Goal: Task Accomplishment & Management: Use online tool/utility

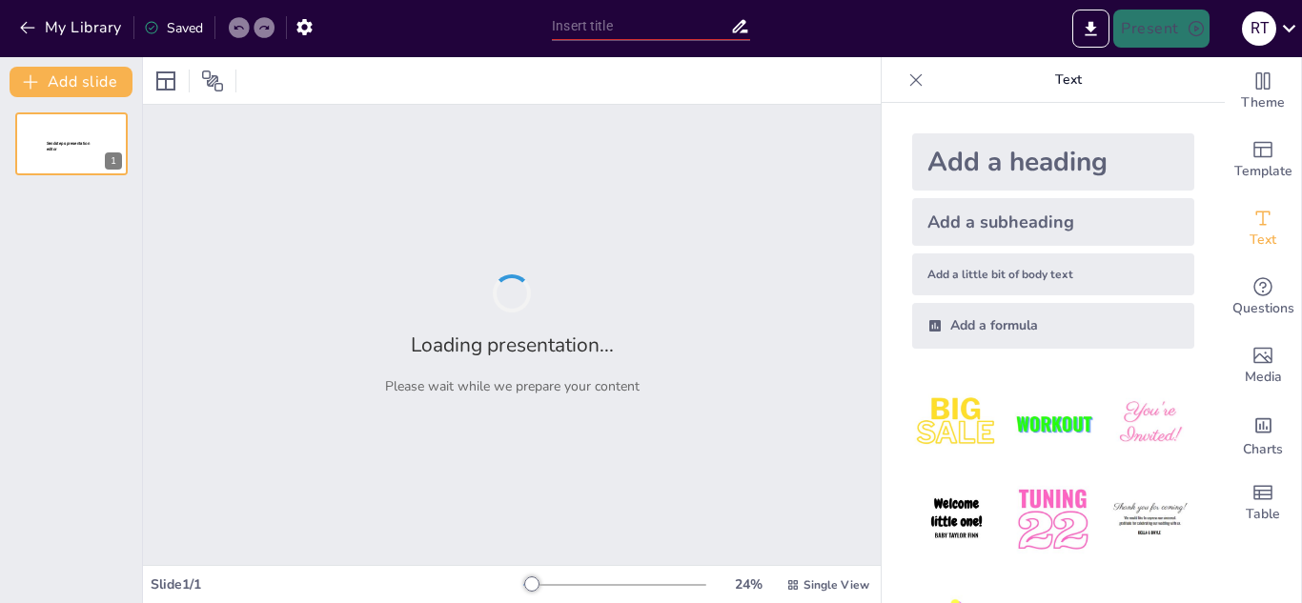
type input "plicaciones Avanzadas de la Teoría General de Sistemas en (Sistemas Complejos)"
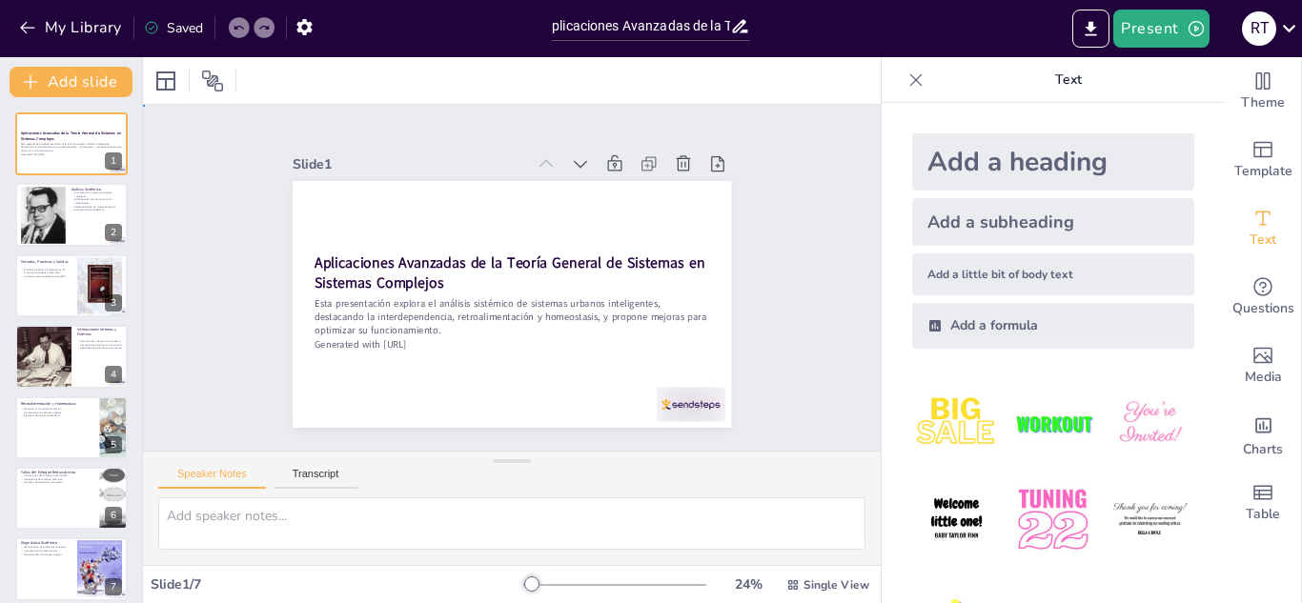
click at [771, 300] on div "Slide 1 Aplicaciones Avanzadas de la Teoría General de Sistemas en Sistemas Com…" at bounding box center [512, 278] width 812 height 668
click at [761, 187] on div "Slide 1 Aplicaciones Avanzadas de la Teoría General de Sistemas en Sistemas Com…" at bounding box center [512, 278] width 497 height 620
click at [910, 85] on icon at bounding box center [916, 79] width 12 height 12
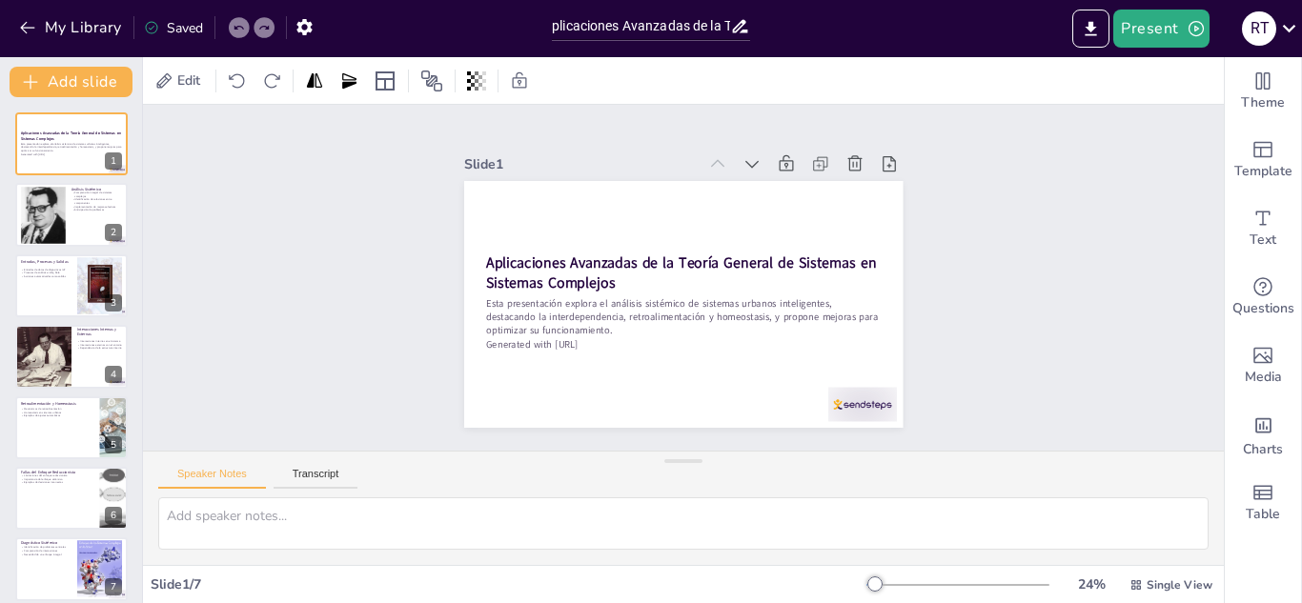
scroll to position [13, 0]
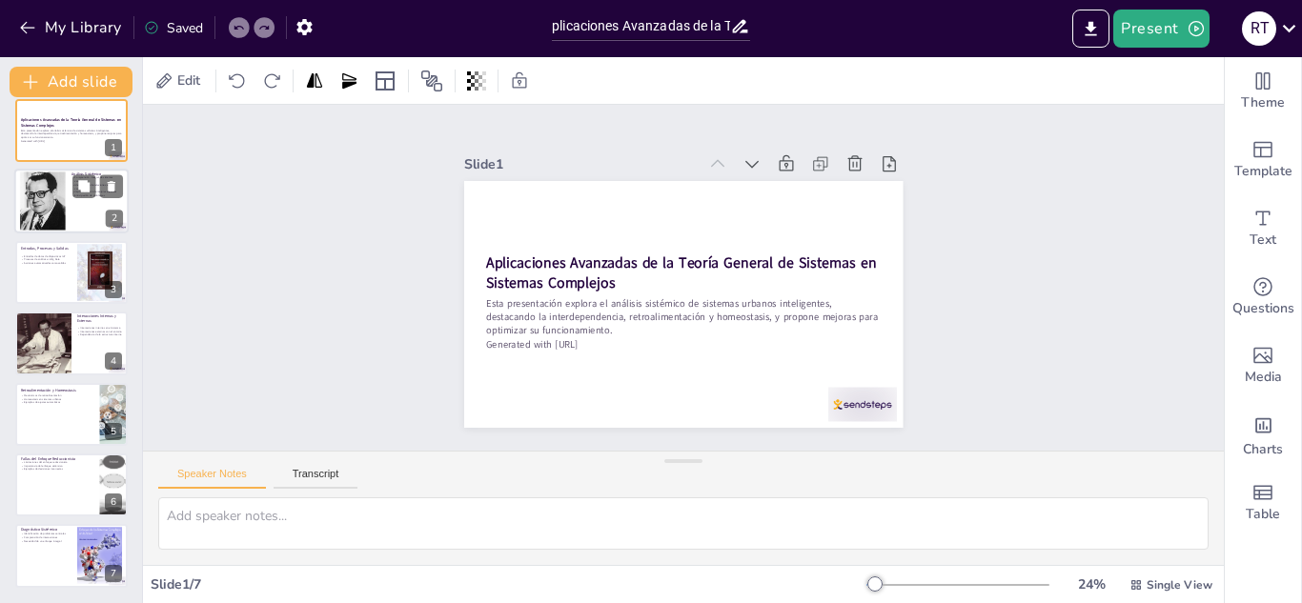
click at [50, 204] on div at bounding box center [43, 202] width 46 height 62
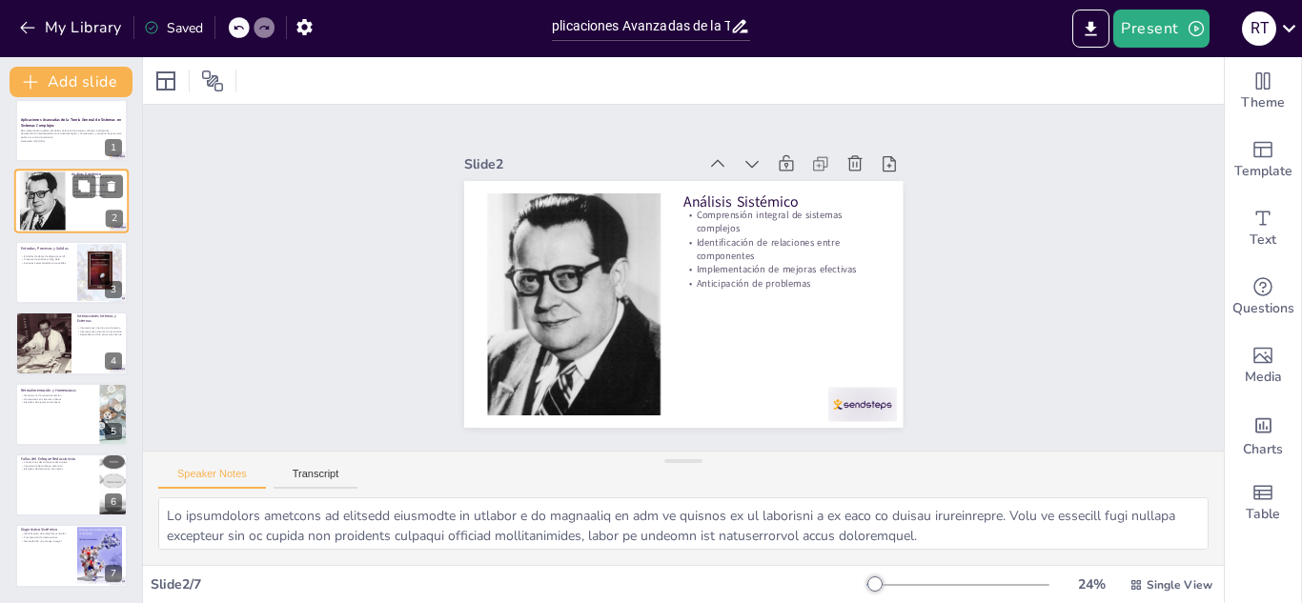
scroll to position [0, 0]
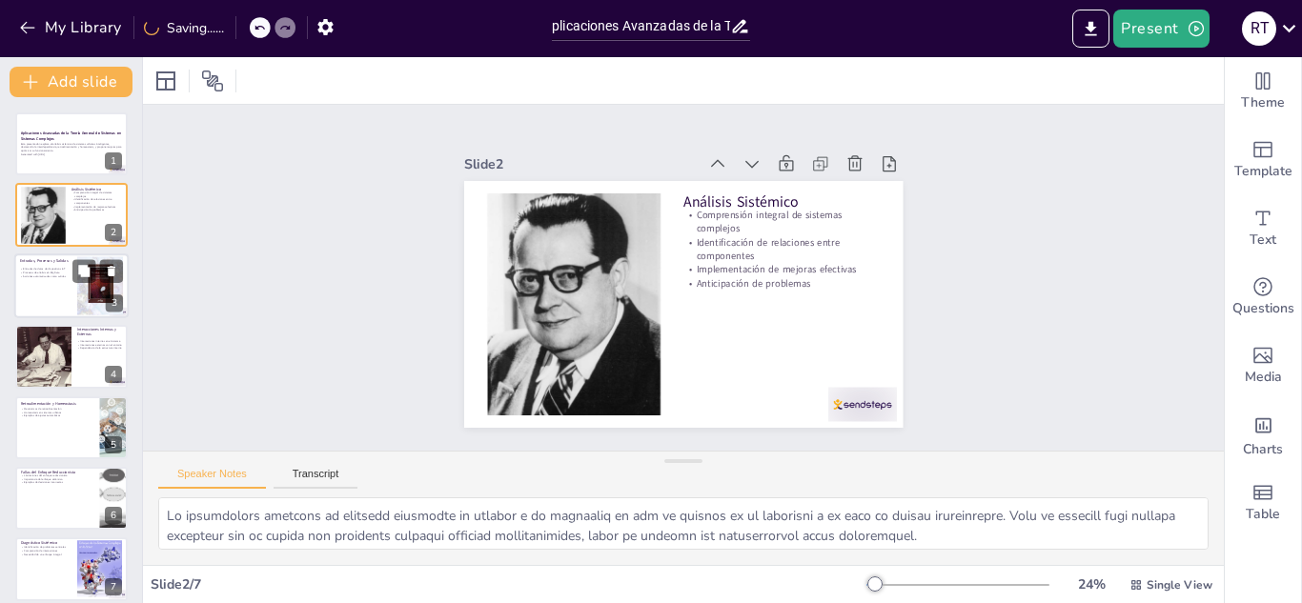
click at [50, 293] on div at bounding box center [71, 286] width 114 height 65
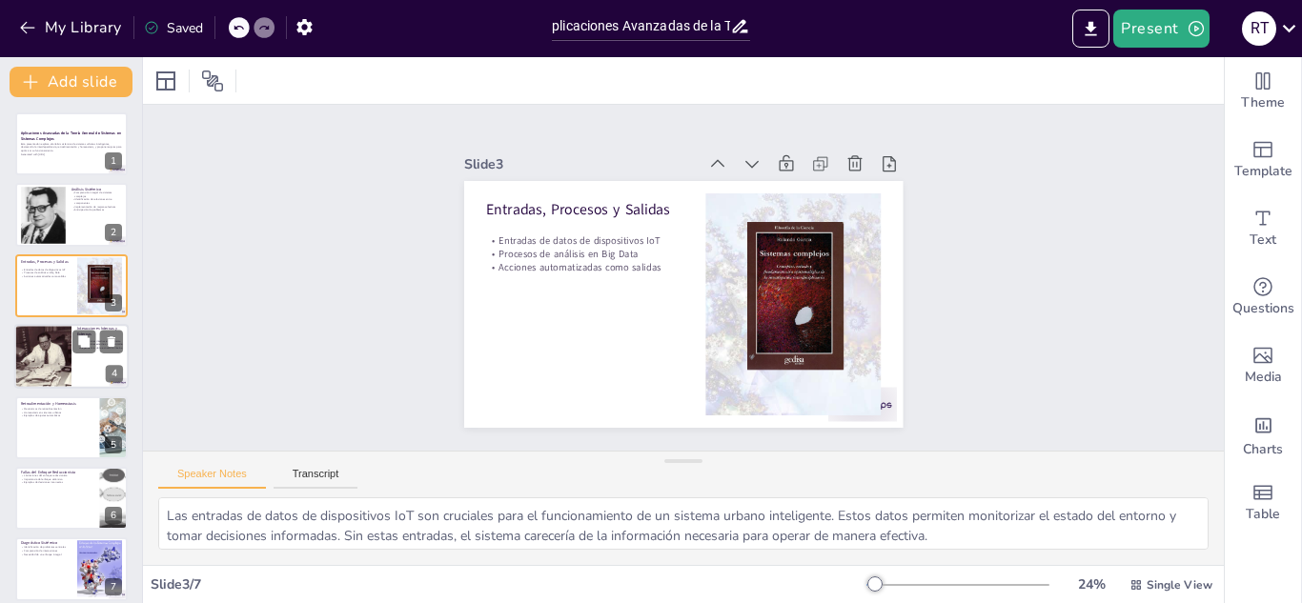
click at [42, 372] on div at bounding box center [43, 356] width 90 height 65
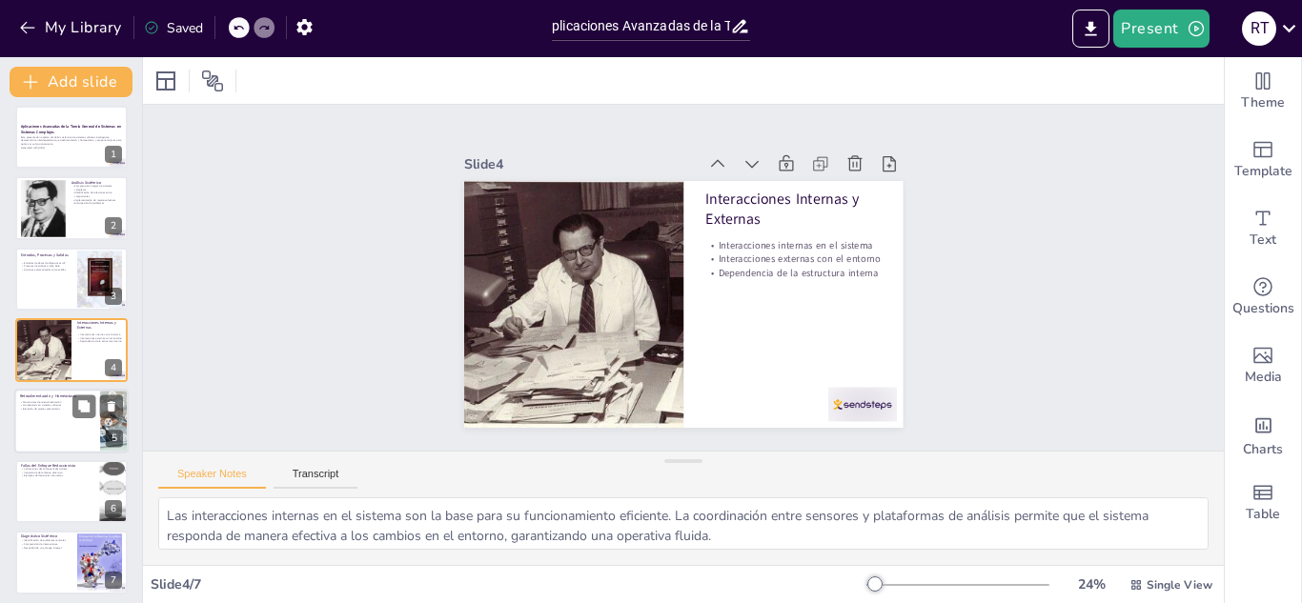
click at [45, 409] on p "Ejemplos de ajustes automáticos" at bounding box center [57, 409] width 74 height 4
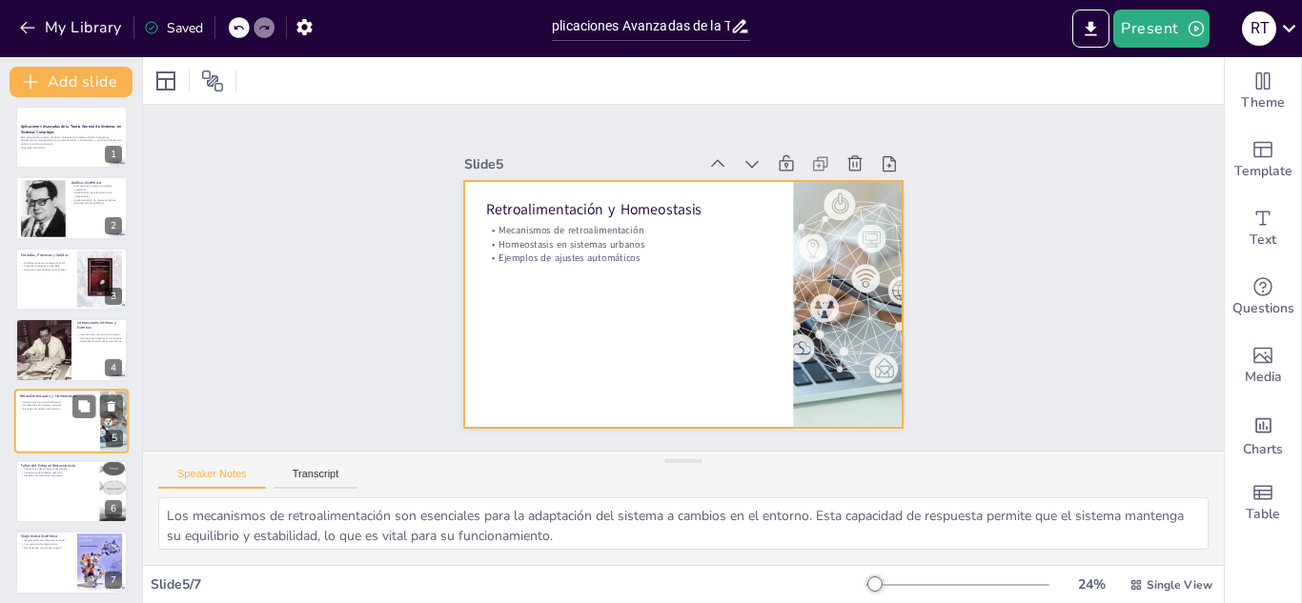
scroll to position [13, 0]
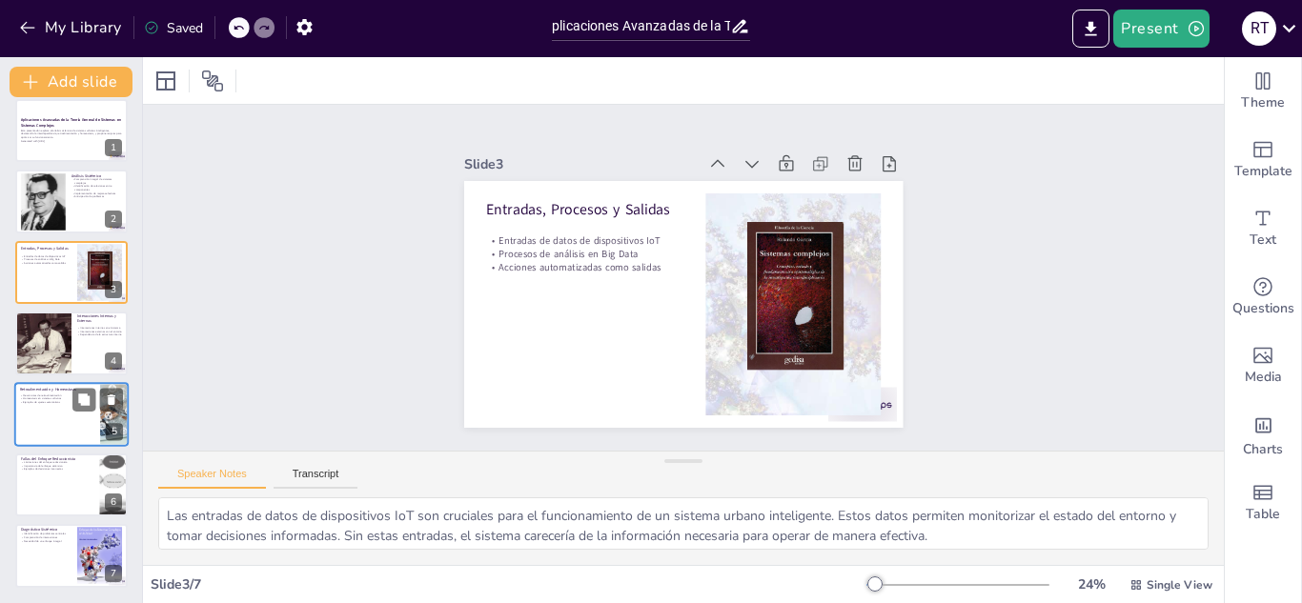
type textarea "Lo ipsumdolors ametcons ad elitsedd eiusmodte in utlabor e do magnaaliq en adm …"
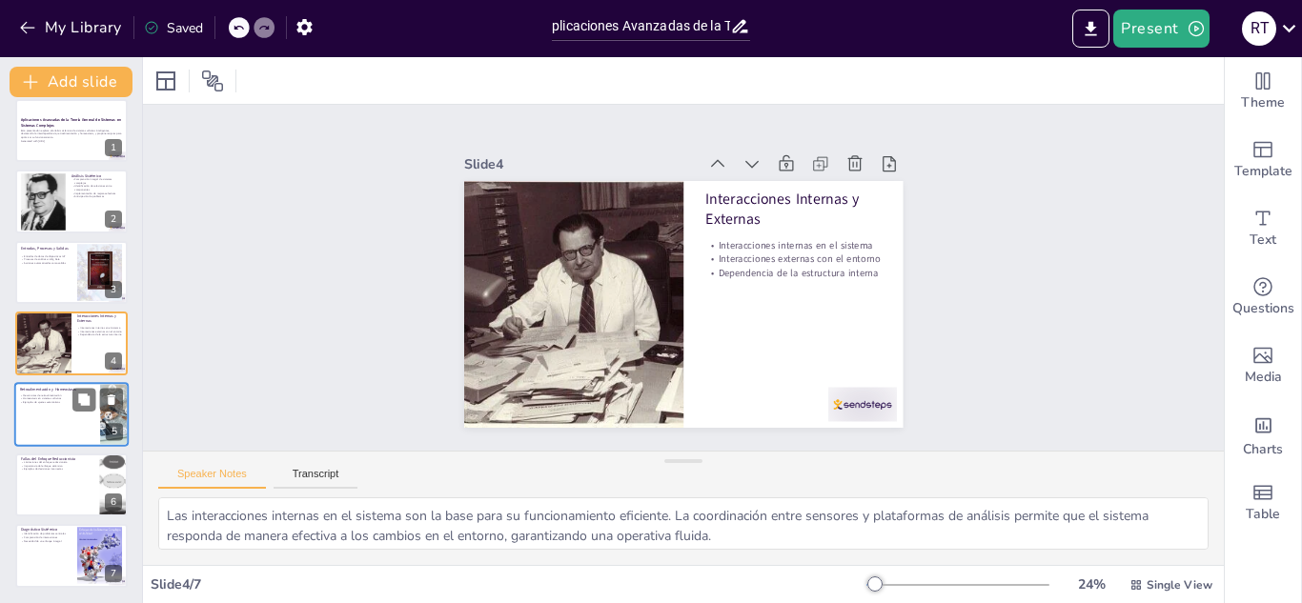
type textarea "Los mecanismos de retroalimentación son esenciales para la adaptación del siste…"
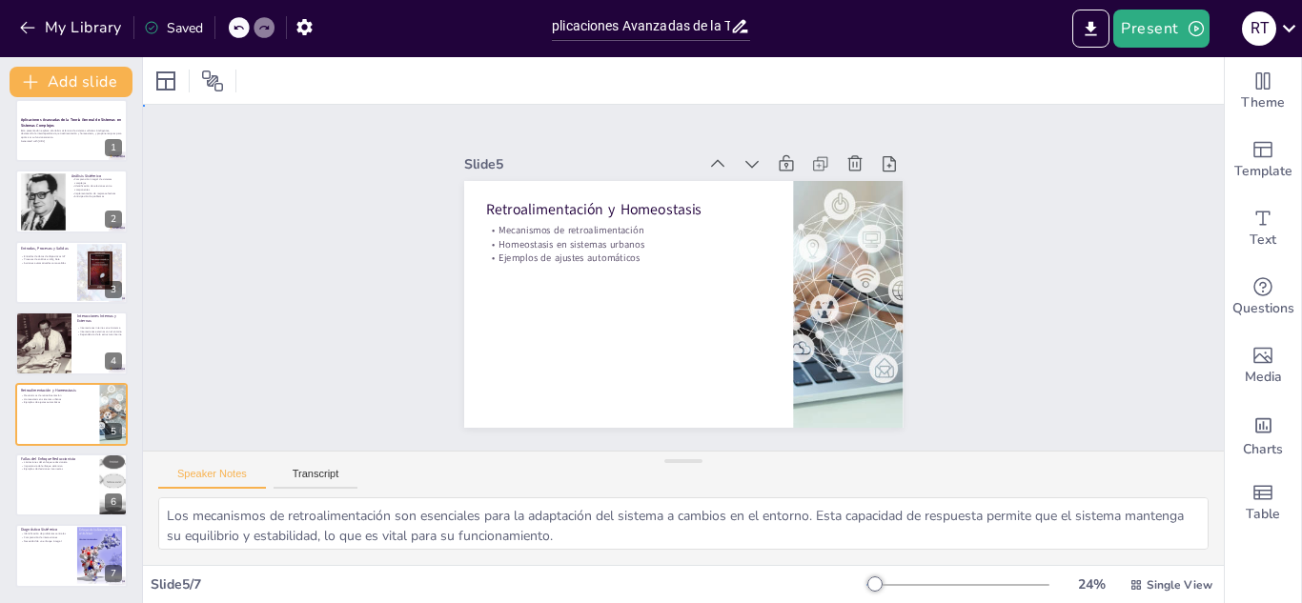
click at [350, 220] on div "Slide 1 Aplicaciones Avanzadas de la Teoría General de Sistemas en Sistemas Com…" at bounding box center [683, 278] width 1111 height 456
click at [1037, 347] on div "Slide 1 Aplicaciones Avanzadas de la Teoría General de Sistemas en Sistemas Com…" at bounding box center [683, 278] width 1108 height 841
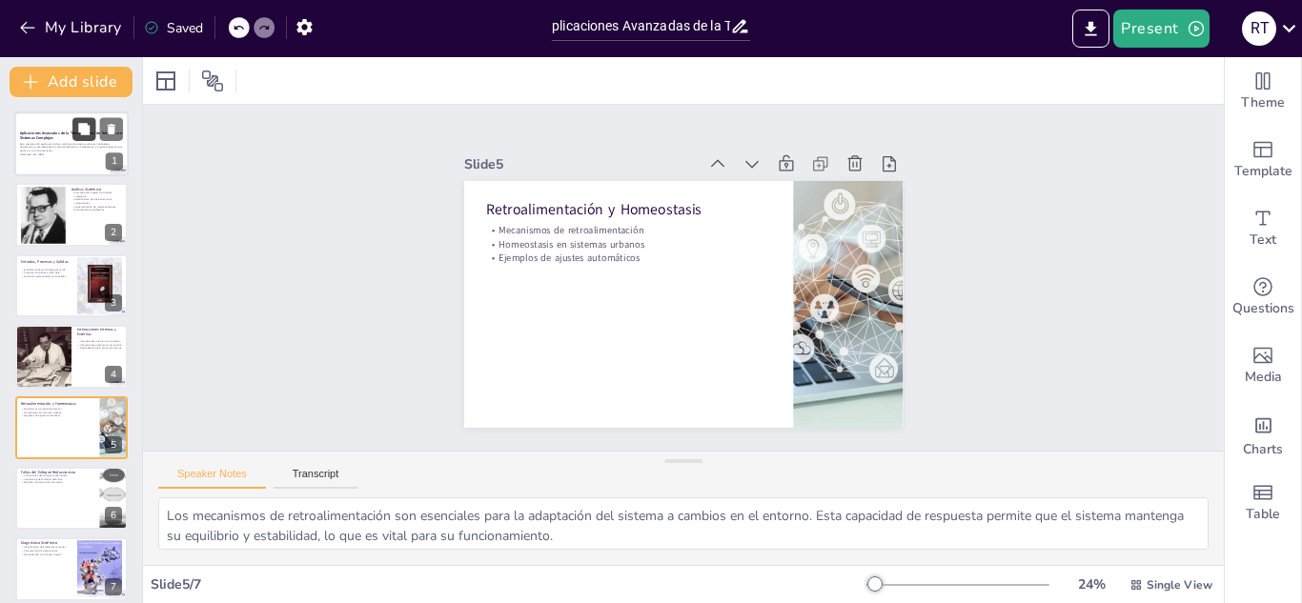
click at [74, 126] on button at bounding box center [83, 128] width 23 height 23
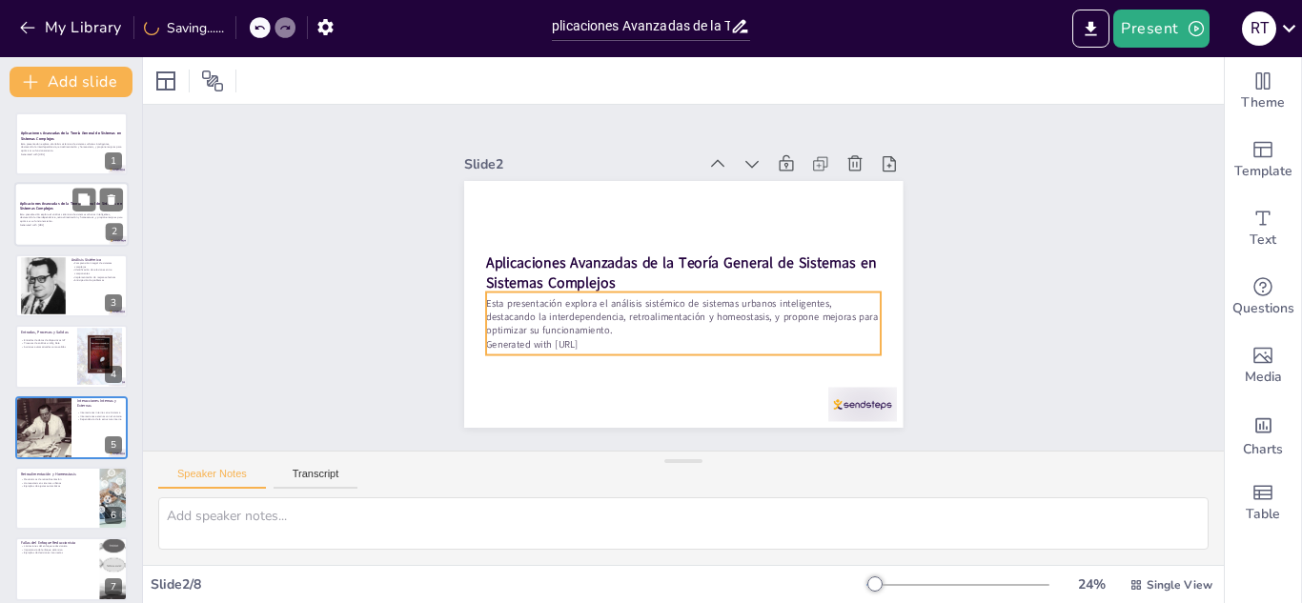
click at [53, 216] on p "Esta presentación explora el análisis sistémico de sistemas urbanos inteligente…" at bounding box center [71, 218] width 103 height 10
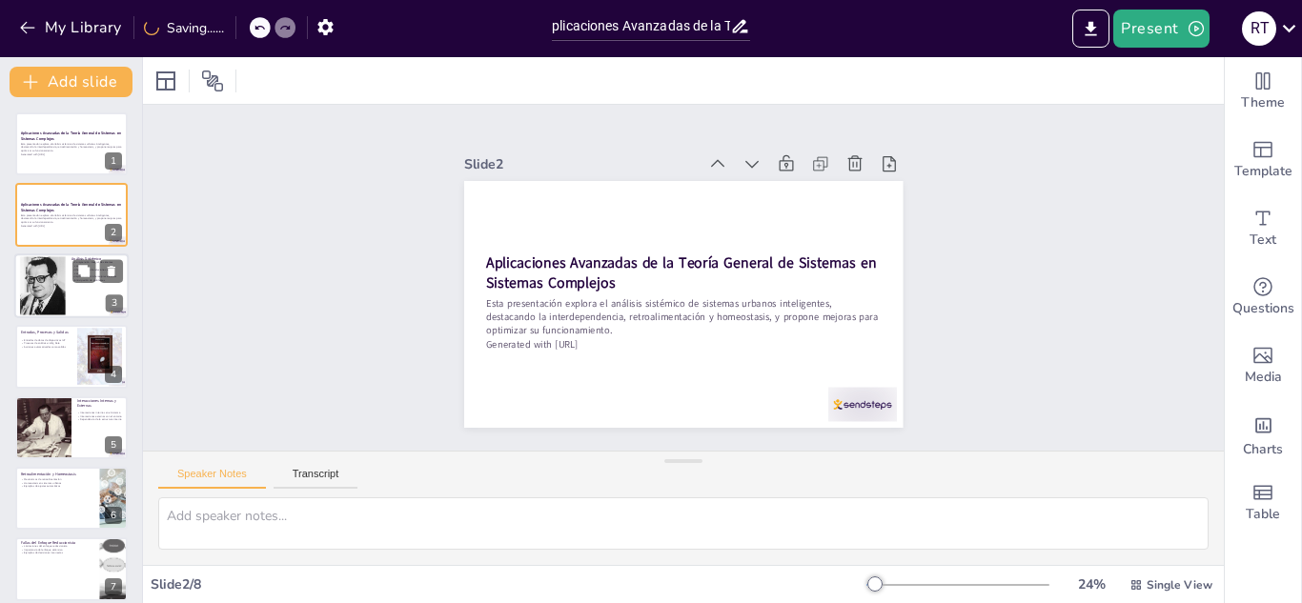
click at [43, 305] on div at bounding box center [43, 285] width 46 height 62
type textarea "Lo ipsumdolors ametcons ad elitsedd eiusmodte in utlabor e do magnaaliq en adm …"
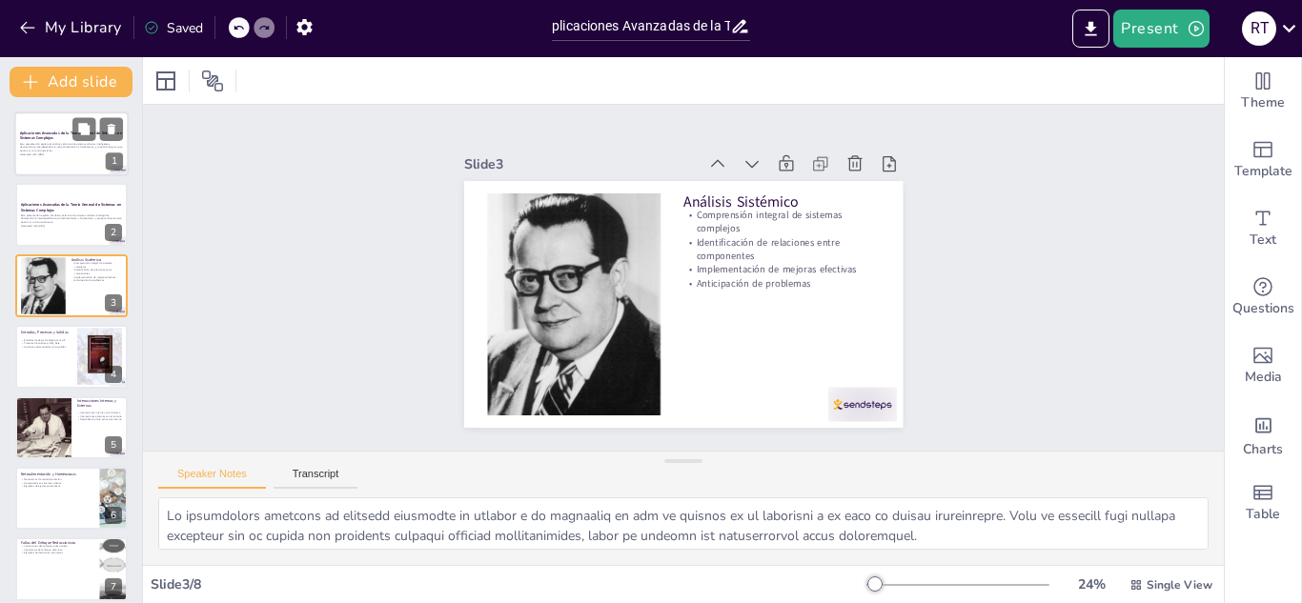
click at [51, 158] on div at bounding box center [71, 144] width 114 height 65
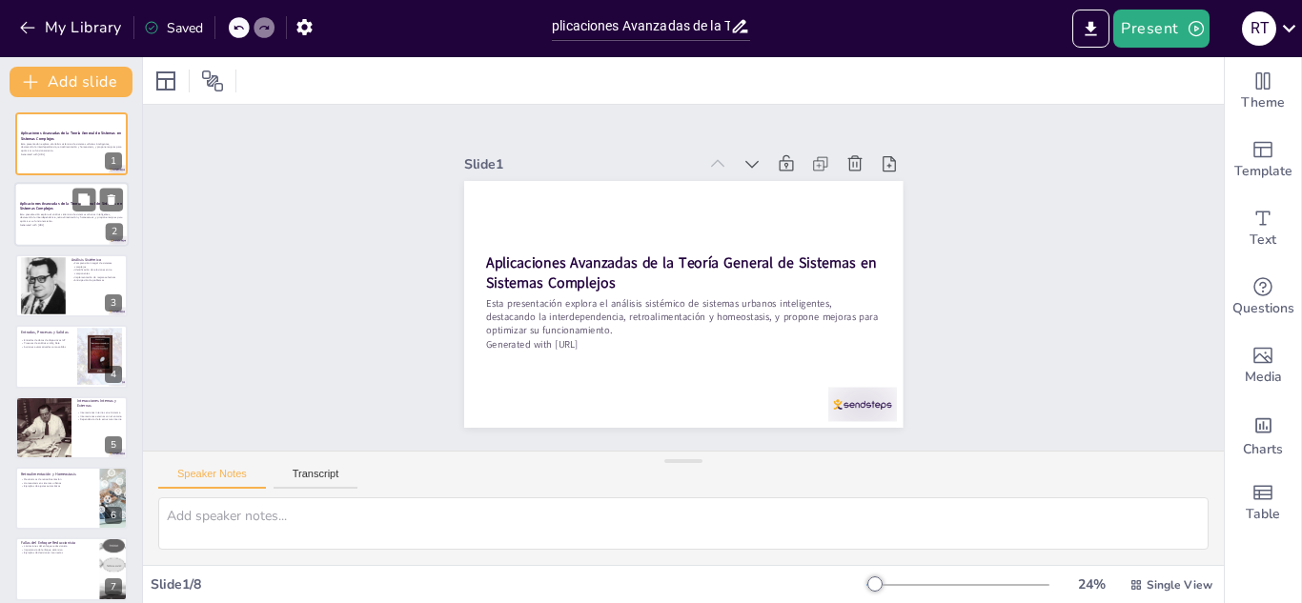
click at [48, 209] on strong "Aplicaciones Avanzadas de la Teoría General de Sistemas en Sistemas Complejos" at bounding box center [71, 206] width 102 height 10
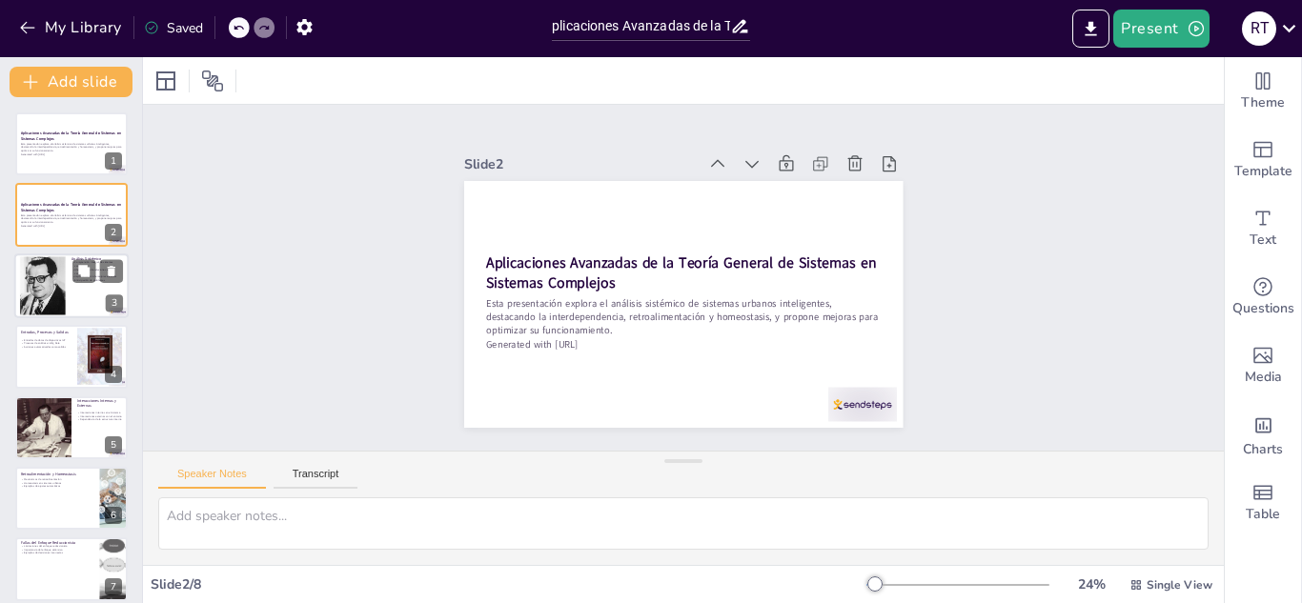
click at [46, 269] on div at bounding box center [43, 285] width 46 height 62
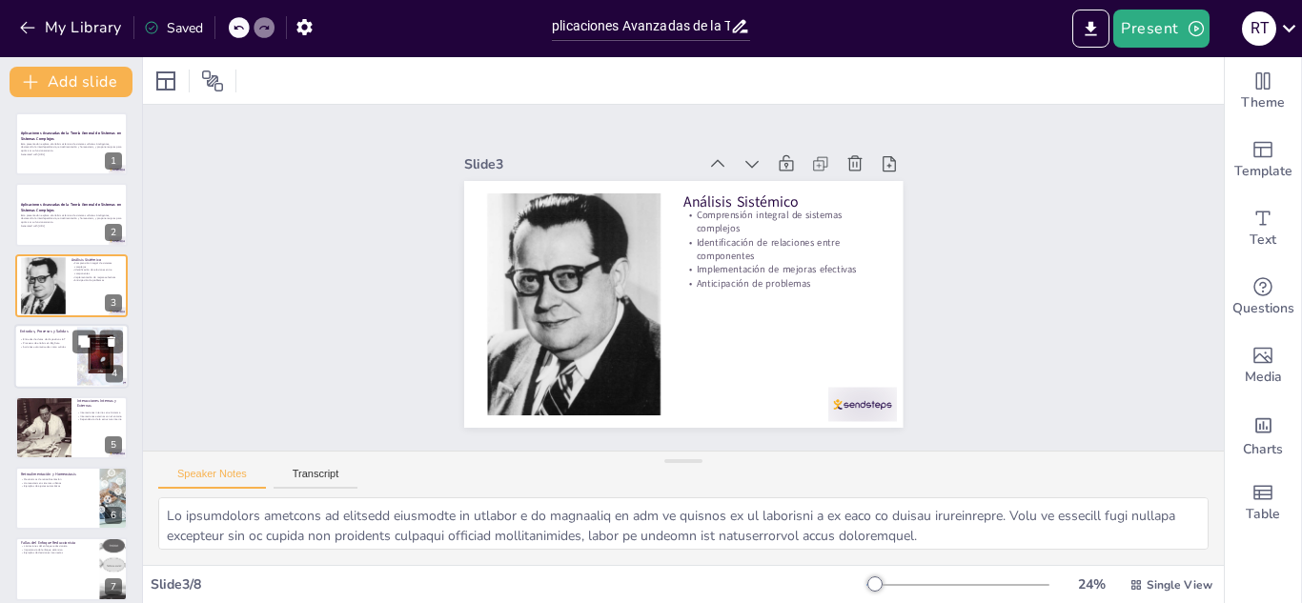
click at [36, 358] on div at bounding box center [71, 356] width 114 height 65
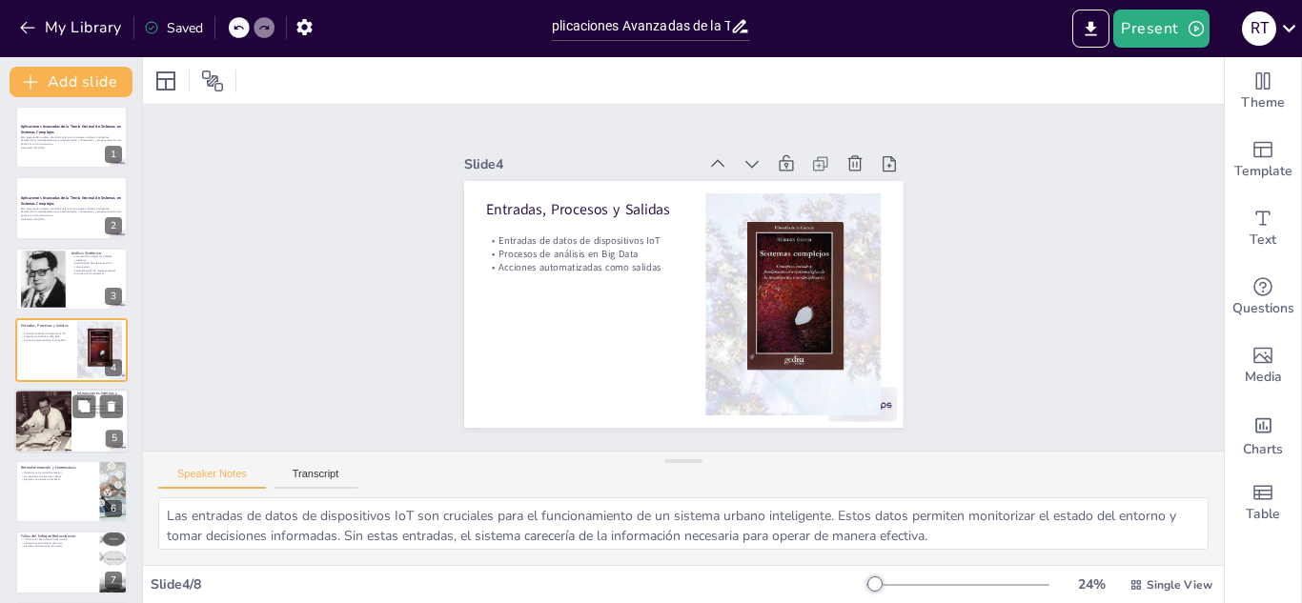
click at [46, 412] on div at bounding box center [43, 421] width 90 height 65
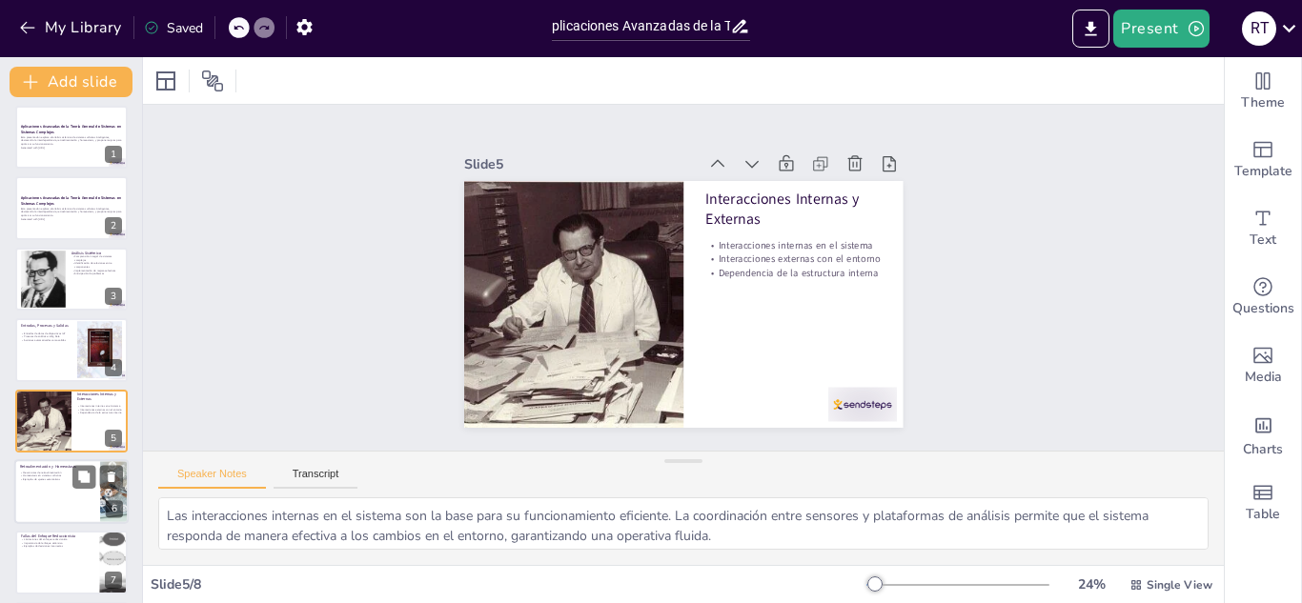
scroll to position [77, 0]
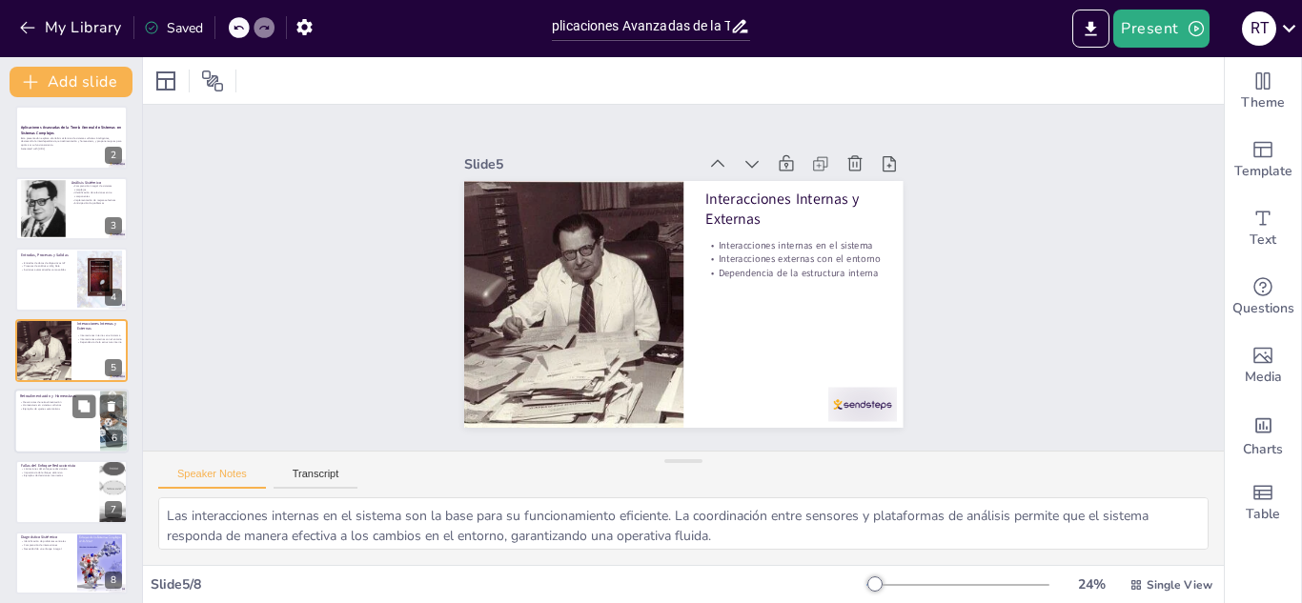
click at [57, 406] on p "Homeostasis en sistemas urbanos" at bounding box center [57, 406] width 74 height 4
type textarea "Los mecanismos de retroalimentación son esenciales para la adaptación del siste…"
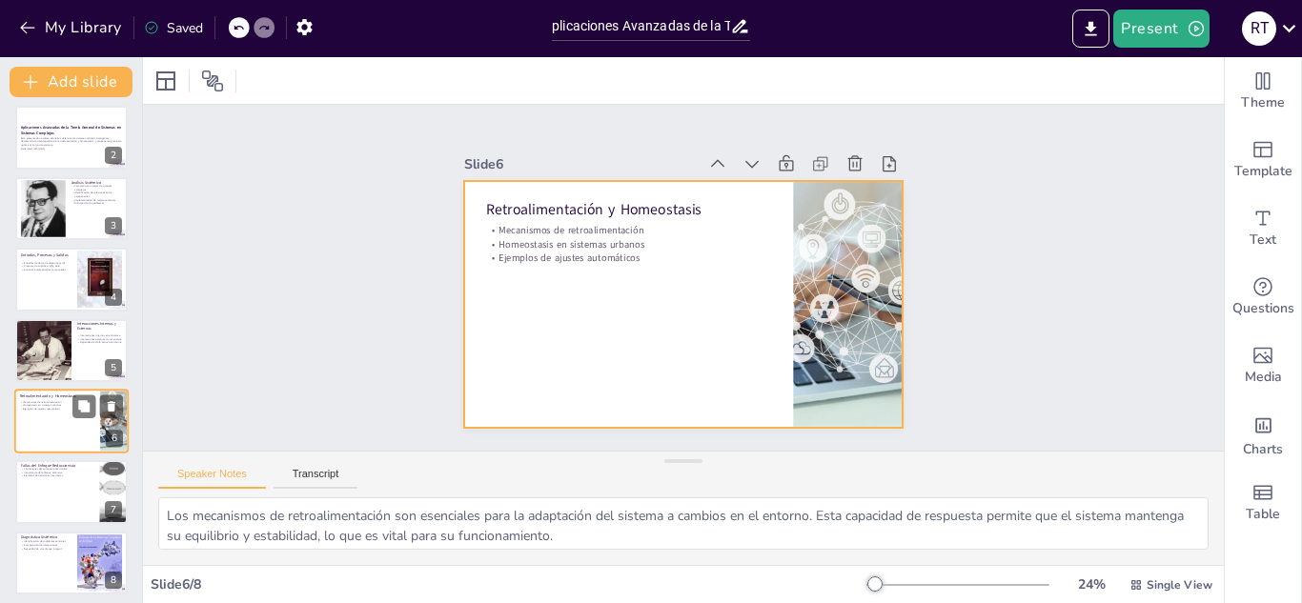
scroll to position [84, 0]
